Goal: Task Accomplishment & Management: Use online tool/utility

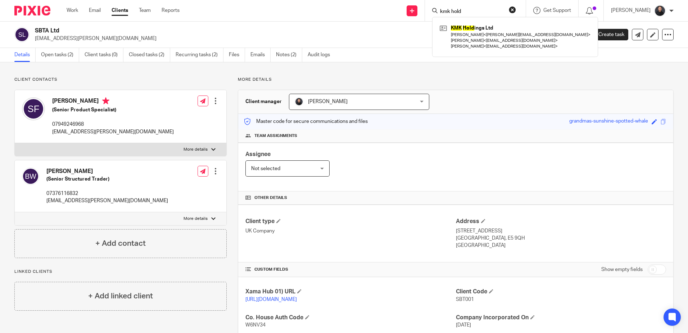
scroll to position [106, 0]
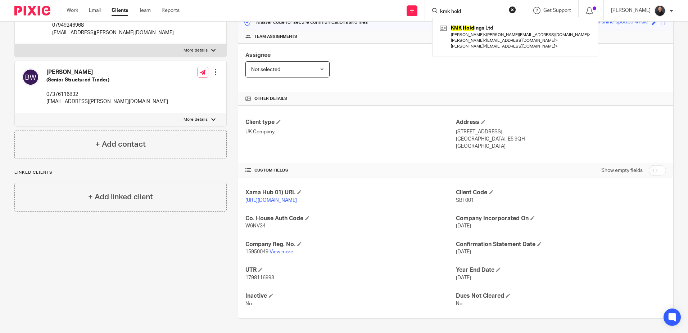
click at [487, 11] on input "kmk hold" at bounding box center [471, 12] width 65 height 6
drag, startPoint x: 486, startPoint y: 11, endPoint x: 442, endPoint y: 9, distance: 43.3
click at [442, 9] on div "kmk hold" at bounding box center [474, 10] width 84 height 9
click at [363, 74] on div "Assignee Not selected Not selected Not selected Aarshika Awale Aayush Niraula A…" at bounding box center [455, 68] width 435 height 49
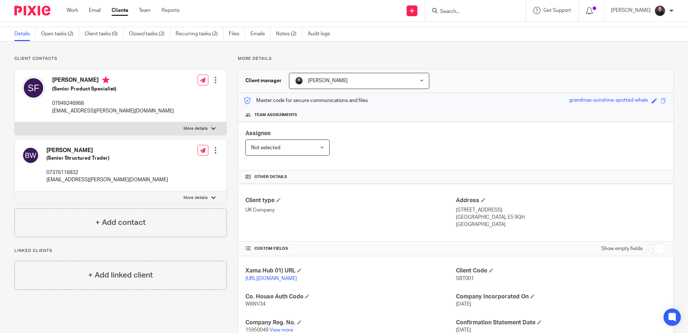
scroll to position [0, 0]
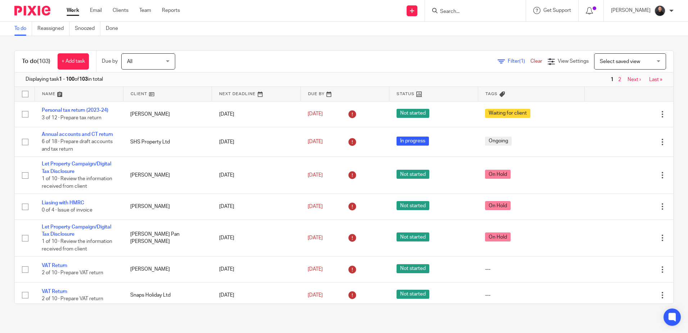
click at [457, 13] on input "Search" at bounding box center [471, 12] width 65 height 6
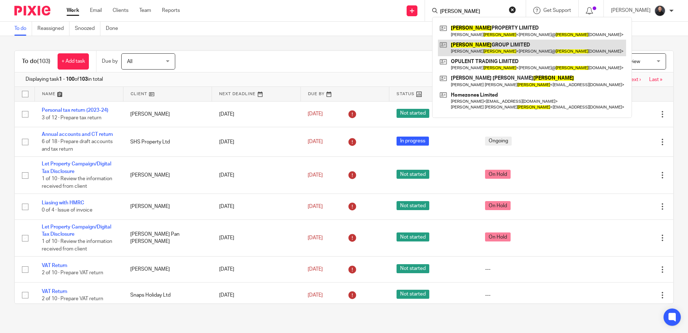
type input "Mcmullan"
click at [495, 50] on link at bounding box center [532, 48] width 188 height 17
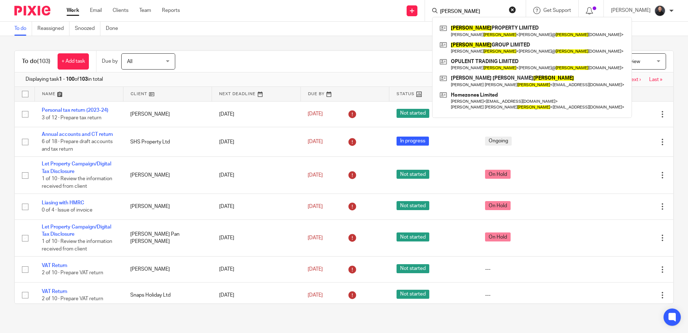
drag, startPoint x: 476, startPoint y: 10, endPoint x: 388, endPoint y: 1, distance: 88.7
click at [388, 1] on div "Send new email Create task Add client Mcmullan MCMULLAN PROPERTY LIMITED David …" at bounding box center [439, 10] width 497 height 21
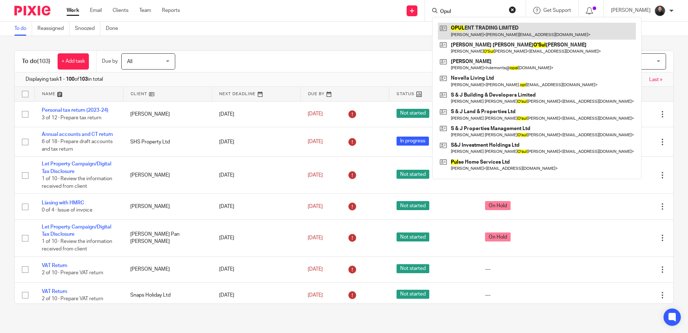
type input "Opul"
click at [506, 31] on link at bounding box center [537, 31] width 198 height 17
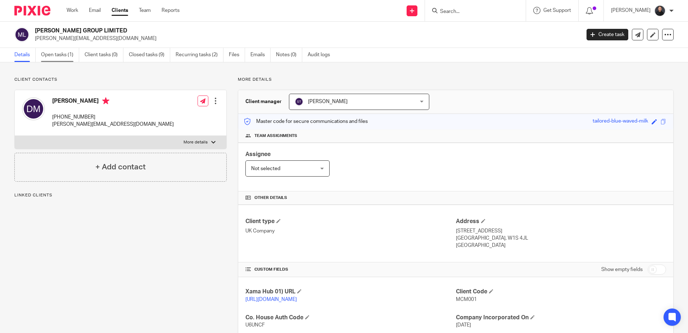
click at [62, 54] on link "Open tasks (1)" at bounding box center [60, 55] width 38 height 14
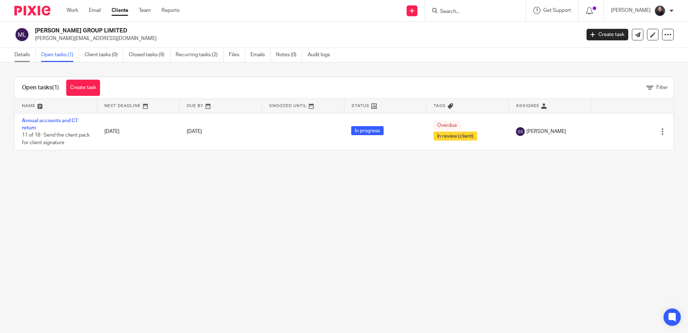
click at [22, 55] on link "Details" at bounding box center [24, 55] width 21 height 14
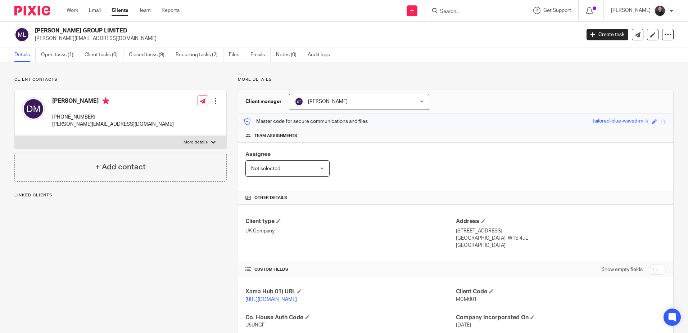
click at [64, 55] on link "Open tasks (1)" at bounding box center [60, 55] width 38 height 14
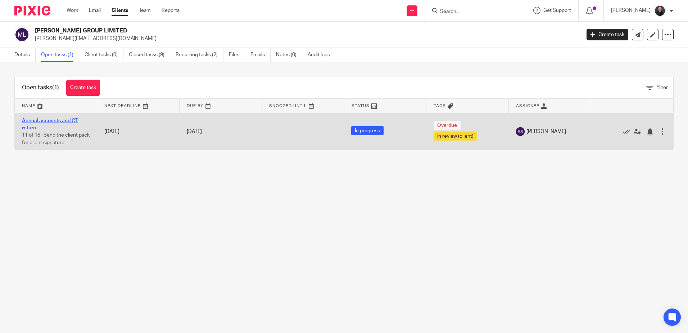
click at [49, 118] on link "Annual accounts and CT return" at bounding box center [50, 124] width 56 height 12
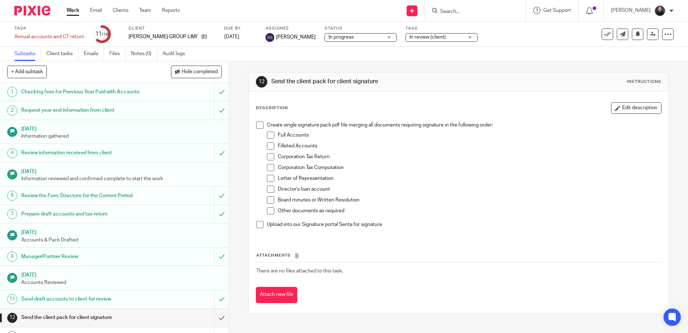
scroll to position [111, 0]
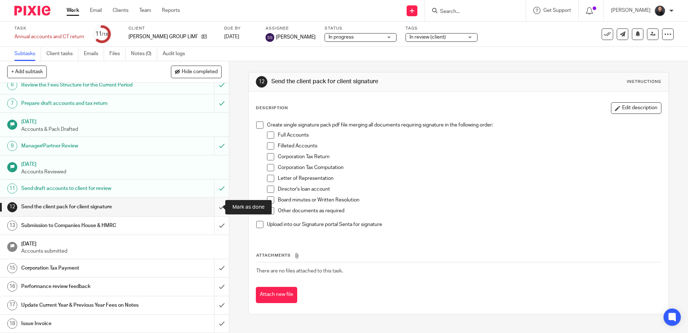
click at [215, 204] on input "submit" at bounding box center [114, 207] width 229 height 18
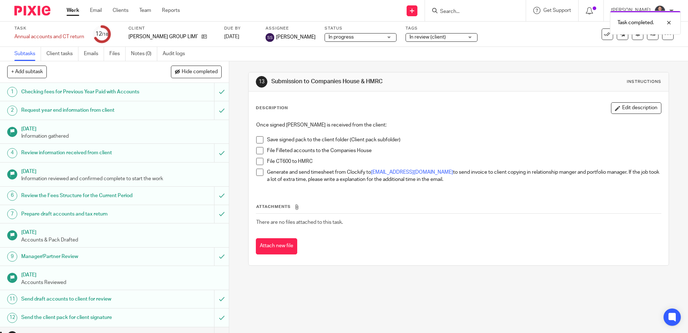
scroll to position [111, 0]
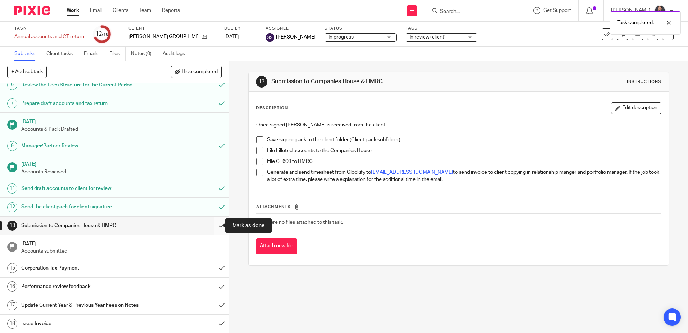
click at [215, 221] on input "submit" at bounding box center [114, 225] width 229 height 18
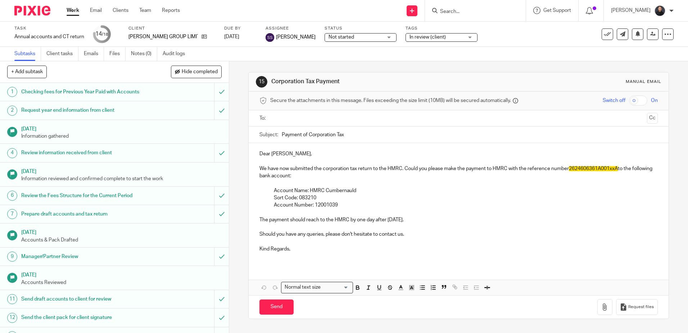
scroll to position [111, 0]
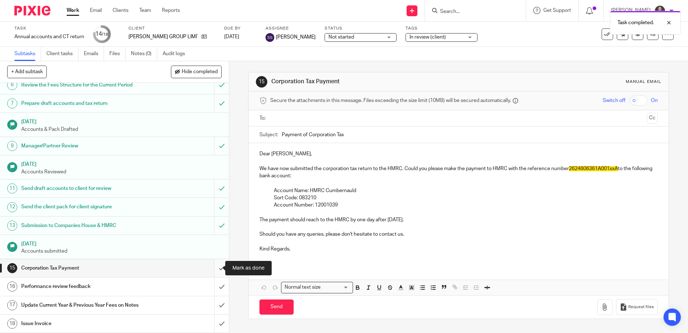
click at [216, 266] on input "submit" at bounding box center [114, 268] width 229 height 18
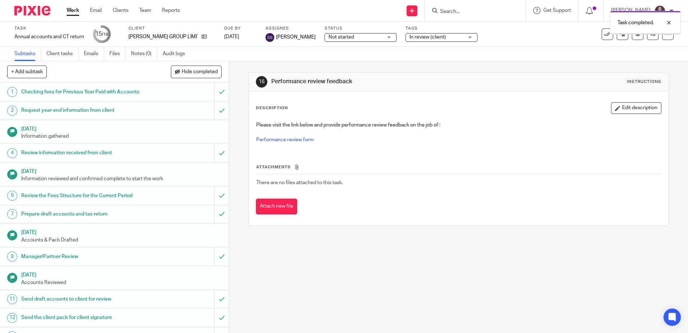
scroll to position [111, 0]
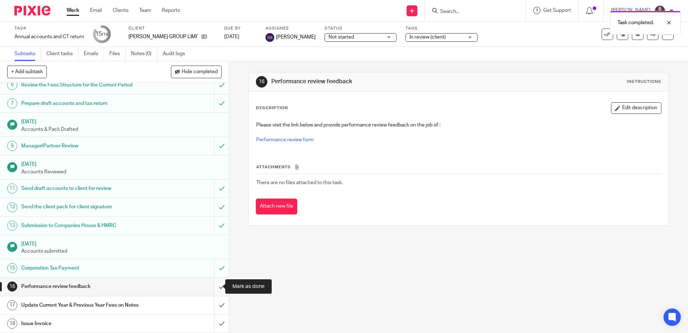
click at [221, 292] on input "submit" at bounding box center [114, 286] width 229 height 18
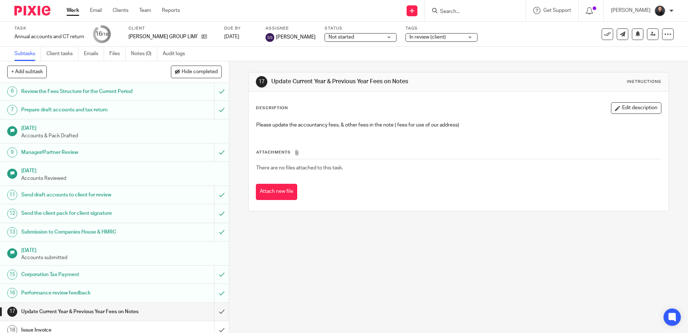
scroll to position [111, 0]
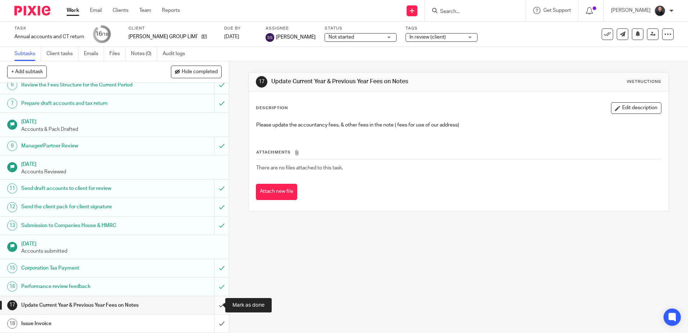
click at [210, 305] on input "submit" at bounding box center [114, 305] width 229 height 18
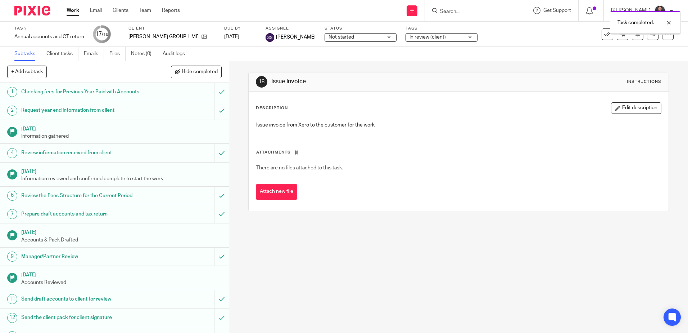
scroll to position [111, 0]
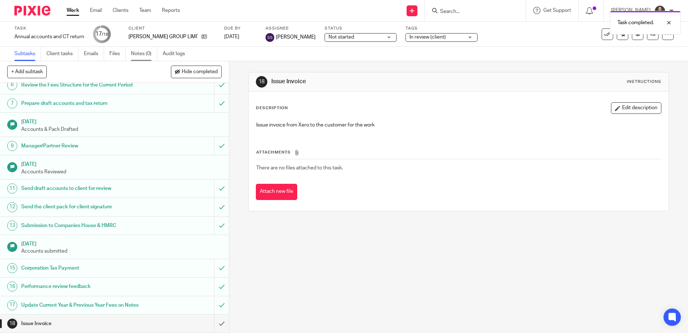
click at [147, 53] on link "Notes (0)" at bounding box center [144, 54] width 26 height 14
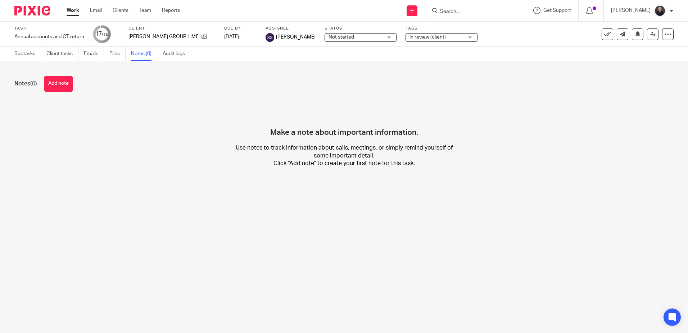
click at [69, 83] on button "Add note" at bounding box center [58, 84] width 28 height 16
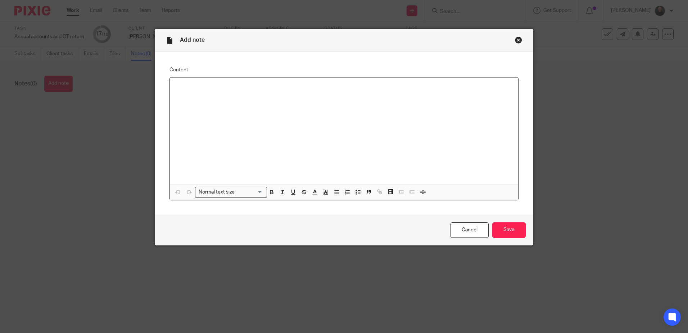
click at [221, 92] on div at bounding box center [344, 130] width 348 height 107
drag, startPoint x: 467, startPoint y: 223, endPoint x: 216, endPoint y: 50, distance: 305.1
click at [467, 223] on link "Cancel" at bounding box center [470, 229] width 38 height 15
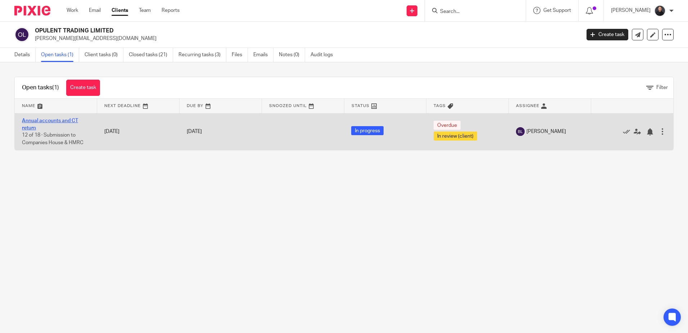
click at [60, 120] on link "Annual accounts and CT return" at bounding box center [50, 124] width 56 height 12
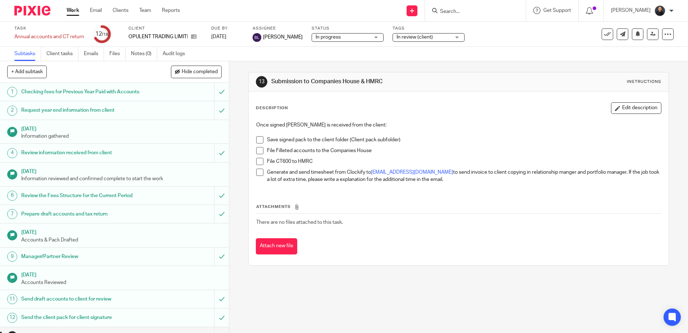
scroll to position [111, 0]
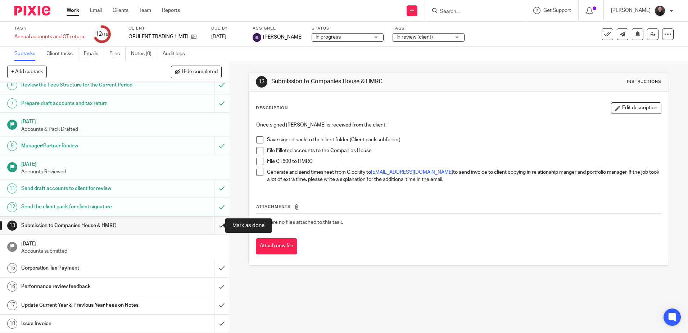
click at [213, 225] on input "submit" at bounding box center [114, 225] width 229 height 18
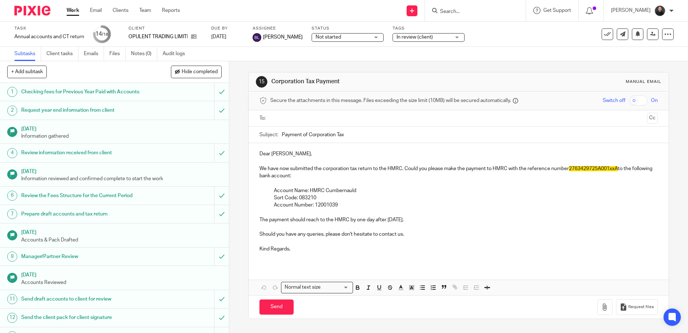
scroll to position [111, 0]
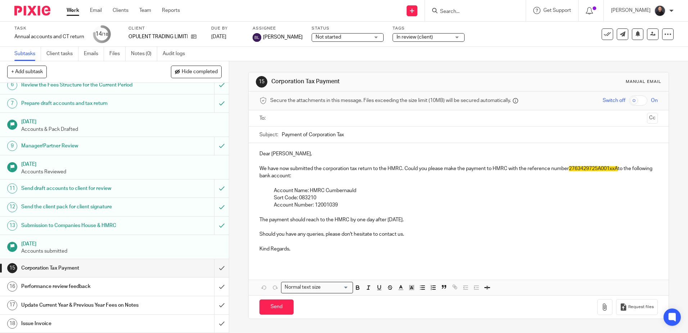
drag, startPoint x: 548, startPoint y: 221, endPoint x: 659, endPoint y: 213, distance: 110.8
click at [550, 221] on p "The payment should reach to the HMRC by one day after [DATE]." at bounding box center [459, 219] width 398 height 7
click at [327, 242] on p at bounding box center [459, 241] width 398 height 7
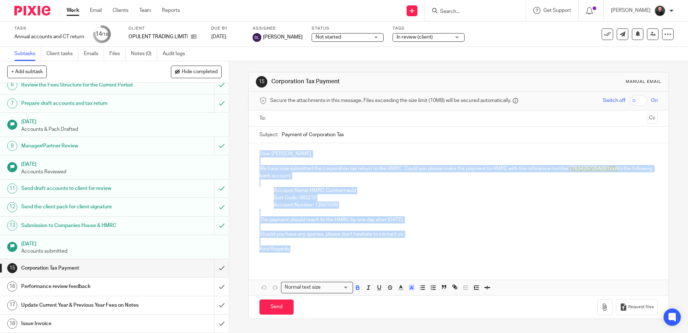
drag, startPoint x: 293, startPoint y: 249, endPoint x: 248, endPoint y: 156, distance: 103.2
click at [249, 156] on div "Dear [PERSON_NAME], We have now submitted the corporation tax return to the HMR…" at bounding box center [459, 204] width 420 height 122
copy div "Dear [PERSON_NAME], We have now submitted the corporation tax return to the HMR…"
